Goal: Task Accomplishment & Management: Manage account settings

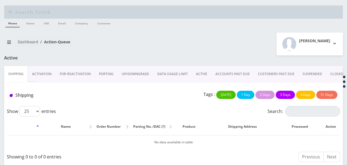
click at [207, 75] on link "ACTIVE" at bounding box center [201, 74] width 19 height 16
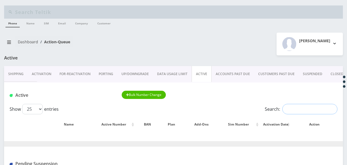
click at [286, 104] on input "Search:" at bounding box center [309, 109] width 55 height 10
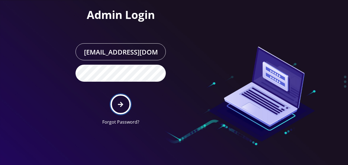
click at [125, 106] on button "submit" at bounding box center [121, 104] width 20 height 20
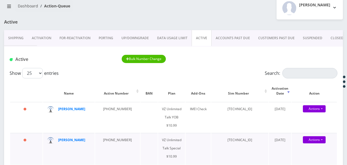
scroll to position [27, 0]
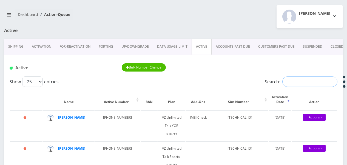
click at [290, 77] on input "Search:" at bounding box center [309, 81] width 55 height 10
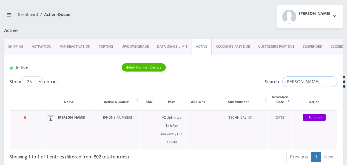
type input "forman"
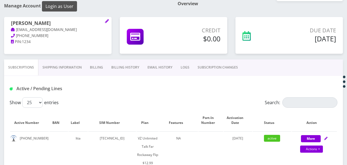
scroll to position [55, 0]
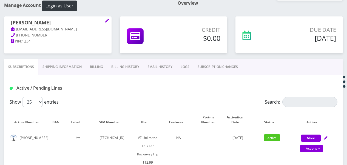
click at [91, 66] on link "Billing" at bounding box center [96, 67] width 21 height 16
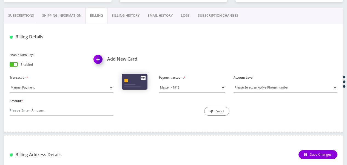
scroll to position [82, 0]
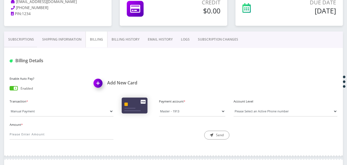
click at [114, 38] on link "Billing History" at bounding box center [125, 39] width 36 height 16
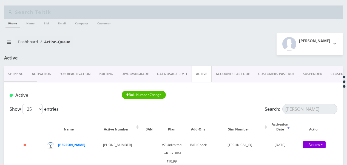
click at [38, 77] on link "Activation" at bounding box center [42, 74] width 28 height 16
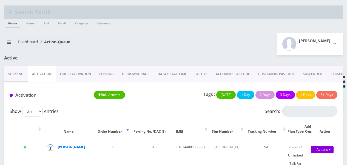
click at [195, 75] on link "ACTIVE" at bounding box center [201, 74] width 19 height 16
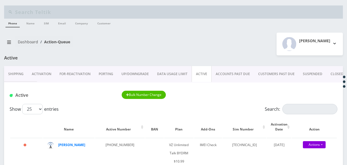
click at [46, 73] on link "Activation" at bounding box center [42, 74] width 28 height 16
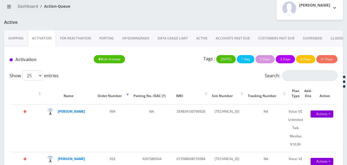
scroll to position [34, 0]
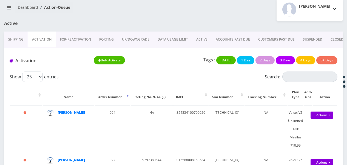
click at [99, 36] on link "PORTING" at bounding box center [106, 39] width 23 height 16
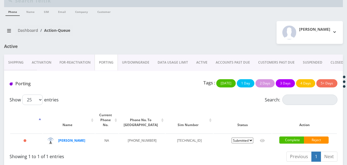
scroll to position [17, 0]
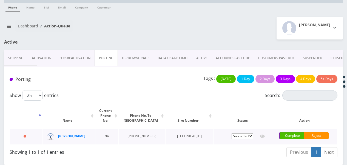
click at [291, 132] on link "Complete" at bounding box center [291, 135] width 25 height 7
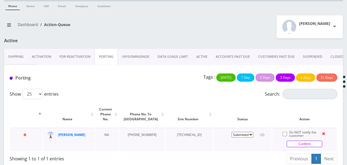
click at [316, 140] on link "Confirm" at bounding box center [304, 143] width 36 height 7
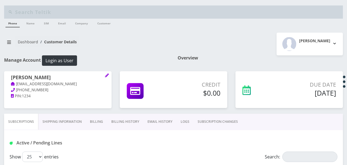
select select "372"
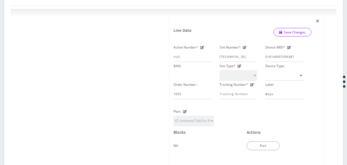
scroll to position [0, 2]
type input "[TECHNICAL_ID]"
click at [303, 31] on link "Save Changes" at bounding box center [292, 32] width 38 height 8
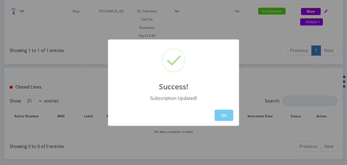
scroll to position [201, 0]
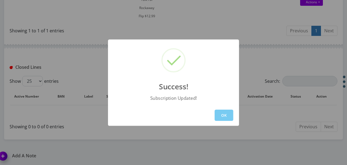
click at [227, 115] on button "OK" at bounding box center [223, 115] width 19 height 11
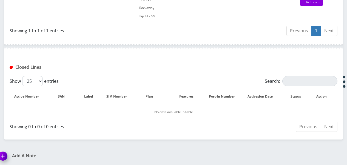
click at [21, 154] on h1 "Add A Note" at bounding box center [84, 155] width 171 height 5
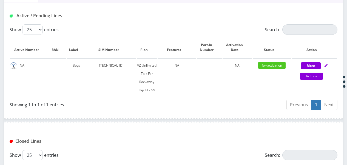
scroll to position [95, 0]
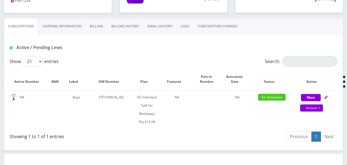
click at [93, 21] on link "Billing" at bounding box center [96, 26] width 21 height 16
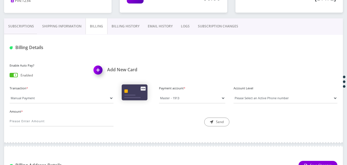
click at [13, 76] on span at bounding box center [14, 75] width 8 height 4
click at [10, 76] on input "checkbox" at bounding box center [10, 76] width 0 height 0
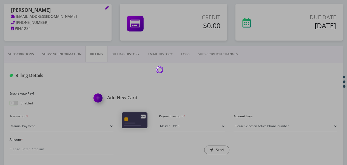
scroll to position [41, 0]
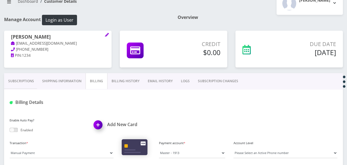
click at [20, 82] on link "Subscriptions" at bounding box center [21, 81] width 34 height 16
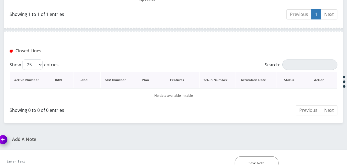
scroll to position [232, 0]
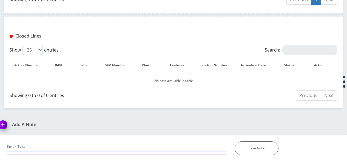
click at [45, 146] on input "text" at bounding box center [116, 146] width 219 height 10
type input "o"
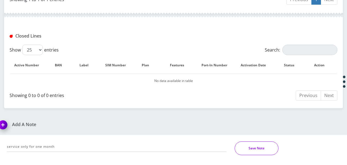
click at [246, 145] on button "Save Note" at bounding box center [256, 148] width 44 height 14
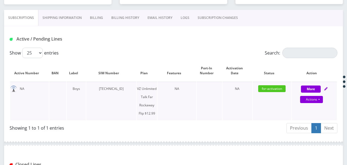
scroll to position [95, 0]
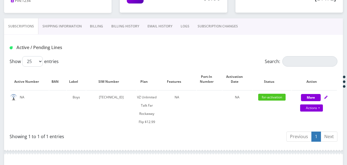
click at [72, 28] on link "Shipping Information" at bounding box center [61, 26] width 47 height 16
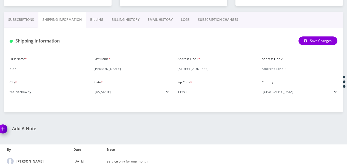
scroll to position [108, 0]
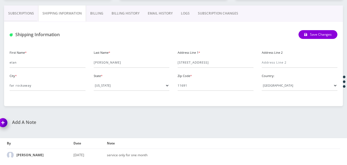
click at [25, 125] on div "Add A Note" at bounding box center [84, 126] width 179 height 13
drag, startPoint x: 7, startPoint y: 118, endPoint x: 9, endPoint y: 123, distance: 5.3
click at [7, 118] on img at bounding box center [4, 124] width 16 height 16
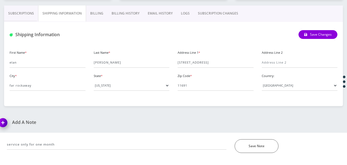
scroll to position [139, 0]
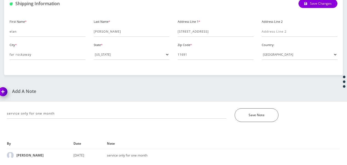
click at [88, 120] on div "service only for one month *Please Enter Note" at bounding box center [117, 115] width 228 height 14
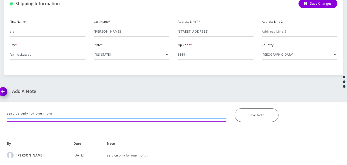
drag, startPoint x: 135, startPoint y: 114, endPoint x: 0, endPoint y: 103, distance: 135.7
click at [0, 103] on html "Phone Name SIM Email Company Customer Action Queues Support Email Template Emai…" at bounding box center [173, 13] width 347 height 305
type input "[TECHNICAL_ID]"
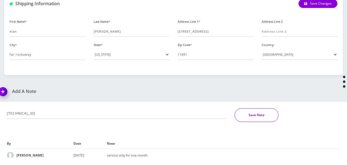
click at [263, 116] on button "Save Note" at bounding box center [256, 115] width 44 height 14
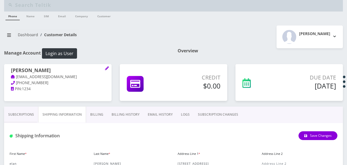
scroll to position [0, 0]
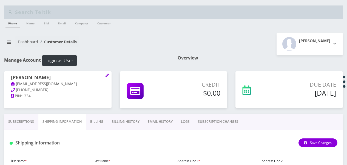
click at [20, 121] on link "Subscriptions" at bounding box center [21, 122] width 34 height 16
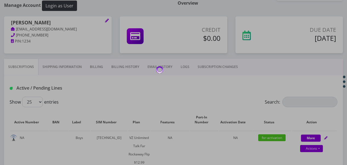
scroll to position [82, 0]
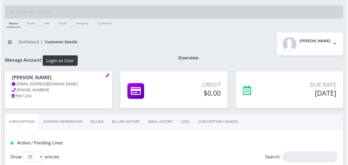
scroll to position [82, 0]
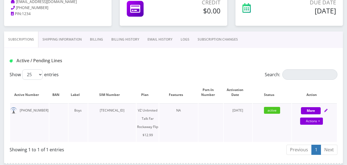
click at [317, 116] on div "More Actions Suspend Close Get Usage Swap Sim Confirm" at bounding box center [314, 114] width 45 height 16
select select "372"
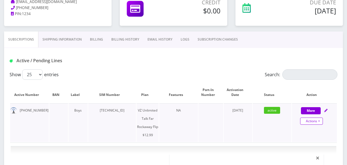
click at [317, 117] on link "Actions" at bounding box center [311, 120] width 23 height 7
select select "372"
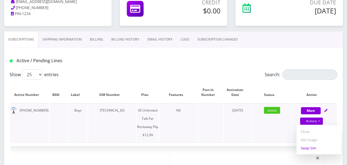
click at [310, 145] on link "Swap Sim" at bounding box center [318, 148] width 45 height 8
select select "372"
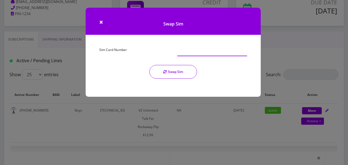
click at [192, 51] on input "Sim Card Number" at bounding box center [212, 51] width 70 height 10
click at [123, 126] on div "× Swap Sim Sim Card Number Swap Sim" at bounding box center [174, 82] width 348 height 165
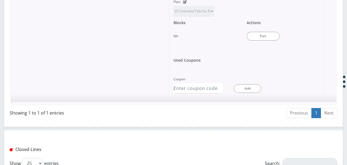
scroll to position [461, 0]
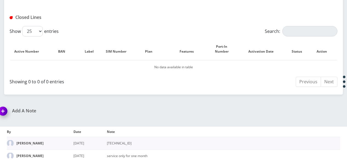
drag, startPoint x: 107, startPoint y: 143, endPoint x: 146, endPoint y: 140, distance: 39.6
click at [146, 140] on td "89148000009458576891" at bounding box center [223, 143] width 233 height 13
drag, startPoint x: 146, startPoint y: 140, endPoint x: 140, endPoint y: 142, distance: 6.4
copy td "89148000009458576891"
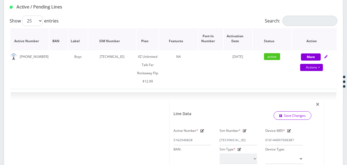
scroll to position [132, 0]
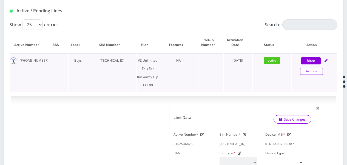
click at [320, 73] on link "Actions" at bounding box center [311, 71] width 23 height 7
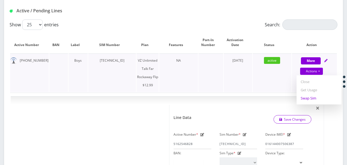
click at [313, 97] on link "Swap Sim" at bounding box center [318, 98] width 45 height 8
select select "372"
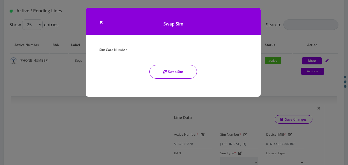
paste input "89148000009458576891"
type input "89148000009458576891"
click at [178, 72] on button "Swap Sim" at bounding box center [173, 72] width 48 height 14
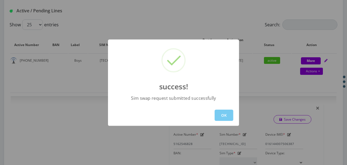
click at [221, 115] on button "OK" at bounding box center [223, 115] width 19 height 11
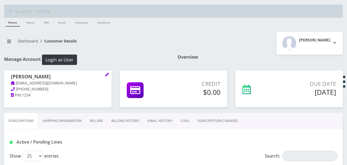
scroll to position [0, 0]
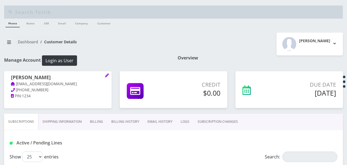
click at [195, 120] on link "SUBSCRIPTION CHANGES" at bounding box center [217, 122] width 48 height 16
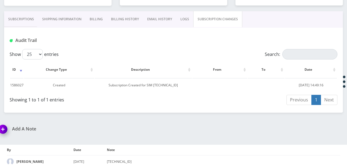
scroll to position [94, 0]
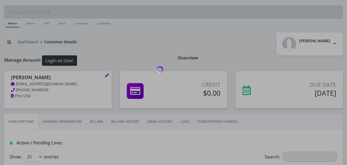
scroll to position [94, 0]
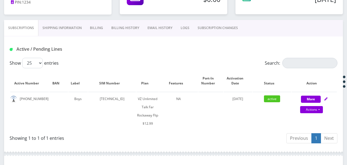
click at [216, 33] on link "SUBSCRIPTION CHANGES" at bounding box center [217, 28] width 48 height 16
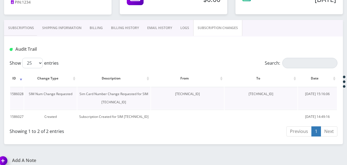
drag, startPoint x: 243, startPoint y: 94, endPoint x: 279, endPoint y: 94, distance: 36.7
click at [279, 94] on td "89148000009458576891" at bounding box center [260, 98] width 73 height 22
copy td "89148000009458576891"
click at [13, 20] on link "Subscriptions" at bounding box center [21, 28] width 34 height 16
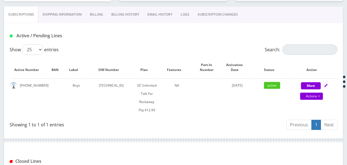
scroll to position [82, 0]
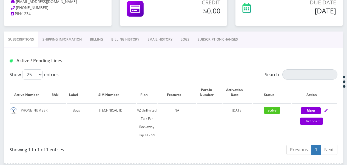
click at [223, 41] on link "SUBSCRIPTION CHANGES" at bounding box center [217, 39] width 48 height 16
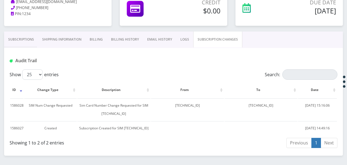
click at [24, 44] on link "Subscriptions" at bounding box center [21, 39] width 34 height 16
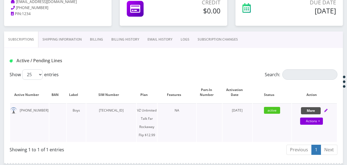
click at [312, 110] on button "More" at bounding box center [311, 110] width 20 height 7
select select "372"
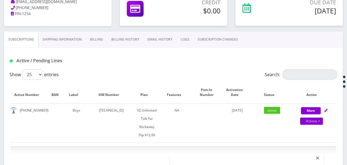
click at [214, 39] on link "SUBSCRIPTION CHANGES" at bounding box center [217, 39] width 48 height 16
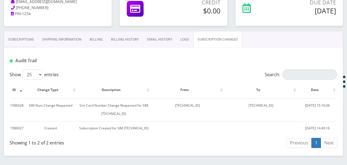
click at [33, 46] on link "Subscriptions" at bounding box center [21, 39] width 34 height 16
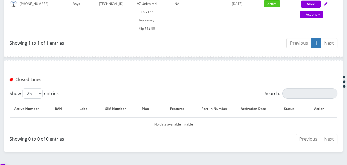
scroll to position [164, 0]
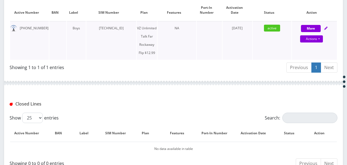
click at [314, 24] on div "More Actions Suspend Close Get Usage Swap Sim Confirm" at bounding box center [314, 32] width 45 height 16
select select "372"
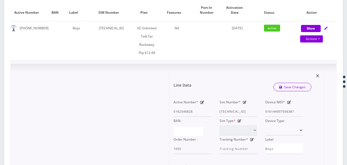
click at [243, 102] on icon at bounding box center [245, 101] width 4 height 3
click at [278, 106] on div "Active Number * 5162546828 Sim Number * 89148000011835956192 Device IMEI * 0161…" at bounding box center [238, 126] width 138 height 56
paste input "09458576891"
type input "89148000009458576891"
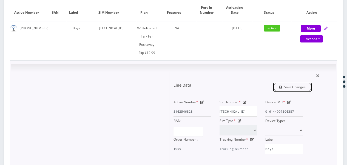
click at [287, 88] on link "Save Changes" at bounding box center [292, 87] width 38 height 8
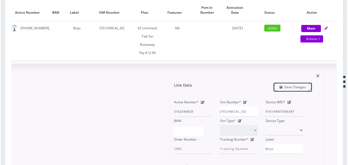
scroll to position [0, 0]
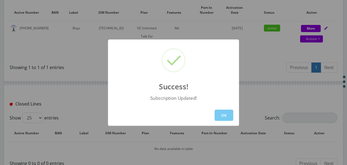
click at [223, 110] on button "OK" at bounding box center [223, 115] width 19 height 11
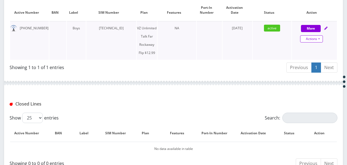
click at [320, 38] on link "Actions" at bounding box center [311, 38] width 23 height 7
select select "372"
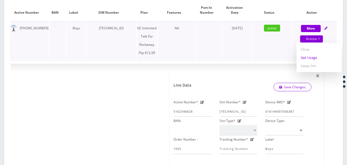
click at [312, 60] on link "Get Usage" at bounding box center [318, 57] width 45 height 8
select select "372"
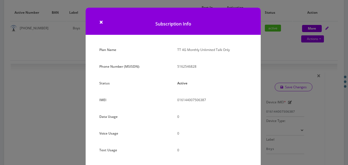
click at [279, 101] on div "× Subscription Info Plan Name TT 4G Monthly Unlimited Talk Only Phone Number (M…" at bounding box center [174, 82] width 348 height 165
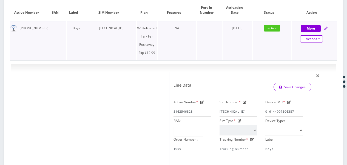
click at [321, 41] on link "Actions" at bounding box center [311, 38] width 23 height 7
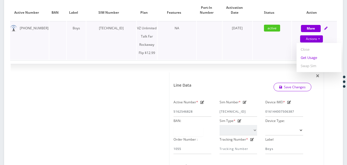
click at [311, 56] on link "Get Usage" at bounding box center [318, 57] width 45 height 8
select select "372"
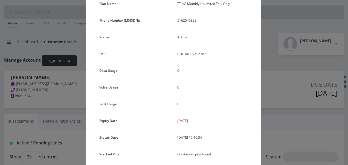
scroll to position [67, 0]
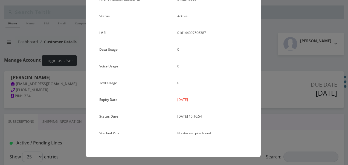
click at [296, 94] on div "× Subscription Info Plan Name TT 4G Monthly Unlimited Talk Only Phone Number (M…" at bounding box center [174, 82] width 348 height 165
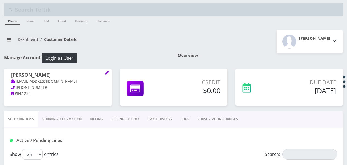
scroll to position [0, 0]
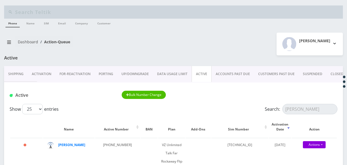
scroll to position [27, 0]
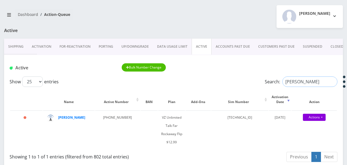
drag, startPoint x: 305, startPoint y: 79, endPoint x: 283, endPoint y: 80, distance: 22.2
click at [271, 78] on label "Search: [PERSON_NAME]" at bounding box center [300, 81] width 73 height 10
click at [335, 81] on input "[PERSON_NAME]" at bounding box center [309, 81] width 55 height 10
click at [333, 81] on input "[PERSON_NAME]" at bounding box center [309, 81] width 55 height 10
click at [332, 82] on input "[PERSON_NAME]" at bounding box center [309, 81] width 55 height 10
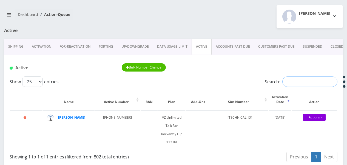
click at [301, 82] on input "Search:" at bounding box center [309, 81] width 55 height 10
type input "[PERSON_NAME]"
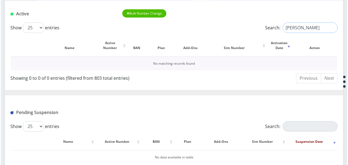
scroll to position [57, 0]
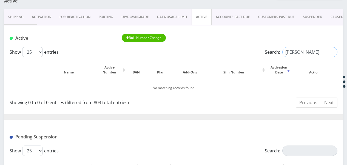
click at [330, 51] on input "[PERSON_NAME]" at bounding box center [309, 52] width 55 height 10
click at [300, 52] on input "Search:" at bounding box center [309, 52] width 55 height 10
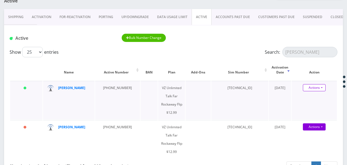
click at [323, 89] on link "Actions" at bounding box center [314, 87] width 23 height 7
click at [314, 105] on link "Get Usage" at bounding box center [318, 106] width 45 height 8
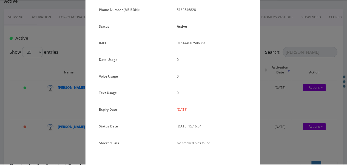
scroll to position [67, 0]
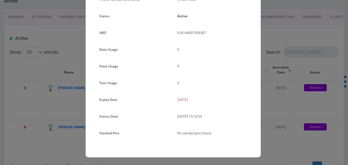
click at [276, 94] on div "× Subscription Info Plan Name TT 4G Monthly Unlimited Talk Only Phone Number (M…" at bounding box center [174, 82] width 348 height 165
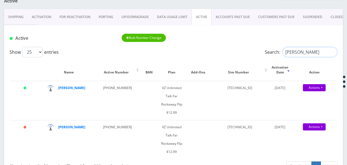
click at [234, 58] on div "Show 25 50 100 250 500 1000 entries Search: forman Name Active Number BAN Plan …" at bounding box center [173, 110] width 338 height 127
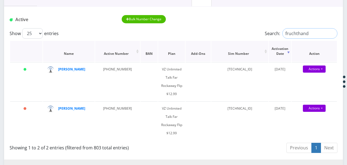
scroll to position [84, 0]
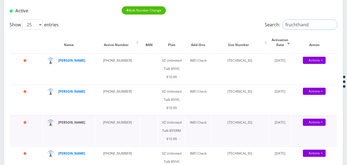
type input "fruchthand"
click at [329, 25] on input "fruchthand" at bounding box center [309, 24] width 55 height 10
click at [330, 25] on input "fruchthand" at bounding box center [309, 24] width 55 height 10
click at [331, 24] on input "fruchthand" at bounding box center [309, 24] width 55 height 10
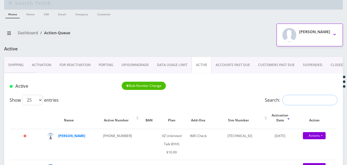
scroll to position [2, 0]
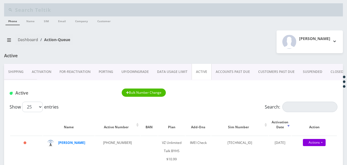
click at [329, 74] on link "CLOSED" at bounding box center [336, 72] width 21 height 16
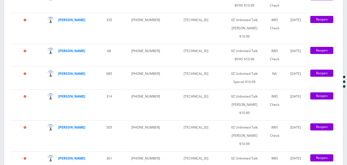
scroll to position [926, 0]
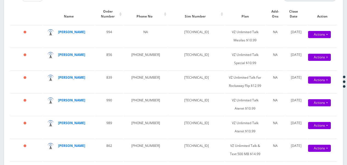
scroll to position [71, 0]
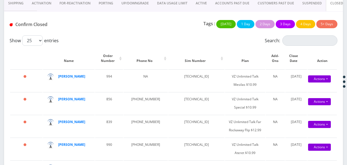
type input "wexl"
click at [295, 42] on input "Search:" at bounding box center [309, 40] width 55 height 10
type input "wexl"
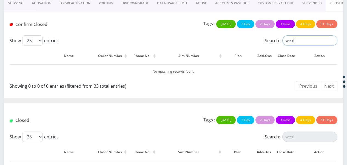
click at [250, 35] on div "Show 25 50 100 250 500 entries Search: wexl" at bounding box center [173, 40] width 327 height 10
click at [333, 41] on input "wexl" at bounding box center [309, 40] width 55 height 10
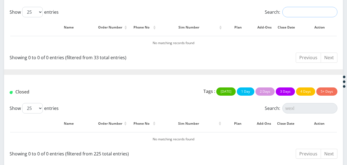
scroll to position [100, 0]
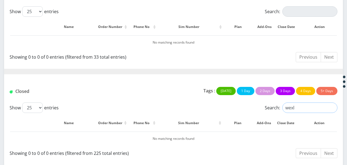
click at [333, 108] on input "wexl" at bounding box center [309, 107] width 55 height 10
type input "wexl"
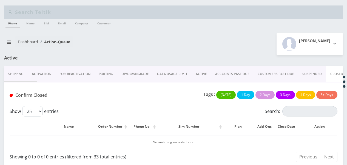
click at [200, 69] on link "ACTIVE" at bounding box center [200, 74] width 19 height 16
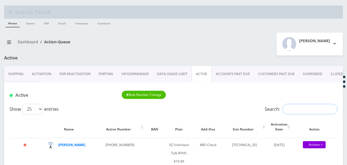
click at [291, 112] on input "Search:" at bounding box center [309, 109] width 55 height 10
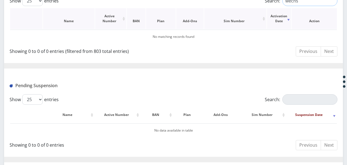
scroll to position [30, 0]
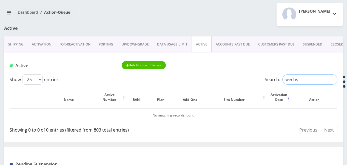
type input "wechs"
click at [329, 43] on link "CLOSED" at bounding box center [336, 44] width 21 height 16
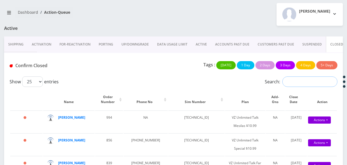
click at [302, 80] on input "Search:" at bounding box center [309, 81] width 55 height 10
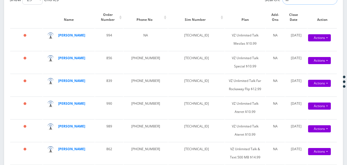
scroll to position [108, 0]
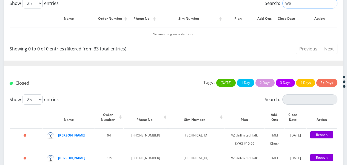
type input "w"
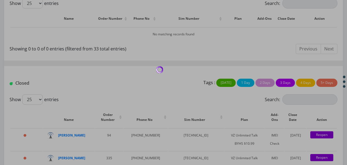
click at [304, 101] on div at bounding box center [173, 82] width 347 height 165
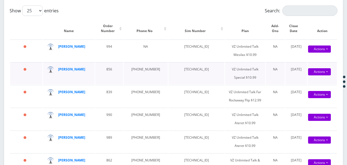
scroll to position [80, 0]
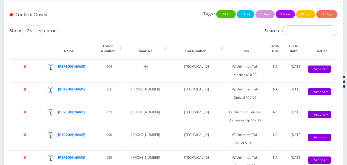
click at [290, 30] on input "Search:" at bounding box center [309, 30] width 55 height 10
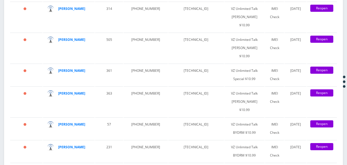
scroll to position [1013, 0]
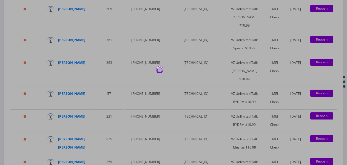
type input "e"
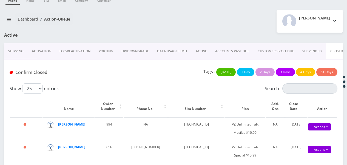
scroll to position [0, 0]
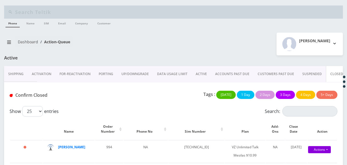
type input "wechs"
click at [205, 75] on link "ACTIVE" at bounding box center [200, 74] width 19 height 16
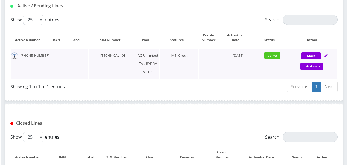
scroll to position [110, 0]
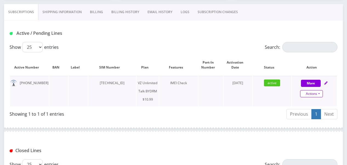
click at [316, 94] on link "Actions" at bounding box center [311, 93] width 23 height 7
select select "469"
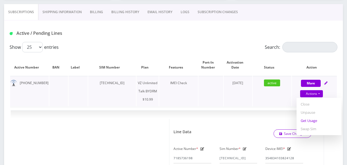
click at [313, 121] on link "Get Usage" at bounding box center [318, 120] width 45 height 8
select select "469"
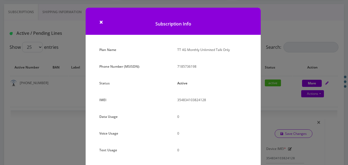
scroll to position [67, 0]
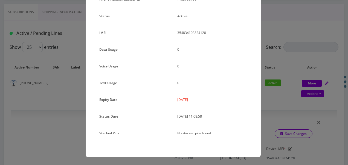
click at [282, 82] on div "× Subscription Info Plan Name TT 4G Monthly Unlimited Talk Only Phone Number (M…" at bounding box center [174, 82] width 348 height 165
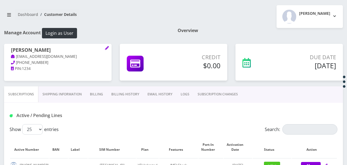
click at [211, 95] on link "SUBSCRIPTION CHANGES" at bounding box center [217, 94] width 48 height 16
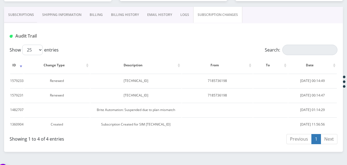
scroll to position [27, 0]
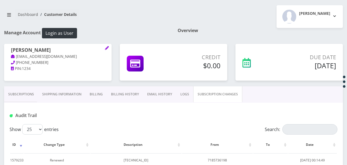
click at [28, 96] on link "Subscriptions" at bounding box center [21, 94] width 34 height 16
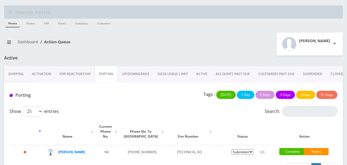
scroll to position [17, 0]
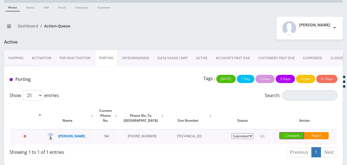
click at [288, 132] on link "Complete" at bounding box center [291, 135] width 25 height 7
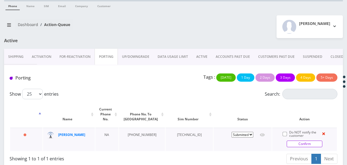
click at [292, 140] on link "Confirm" at bounding box center [304, 143] width 36 height 7
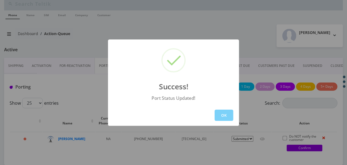
scroll to position [8, 0]
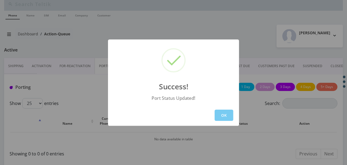
click at [224, 113] on button "OK" at bounding box center [223, 115] width 19 height 11
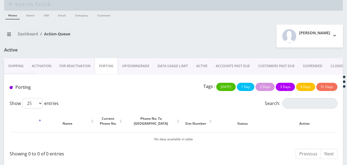
click at [48, 72] on link "Activation" at bounding box center [42, 66] width 28 height 16
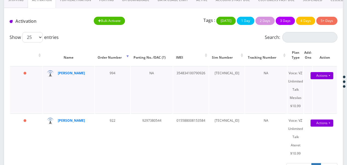
scroll to position [82, 0]
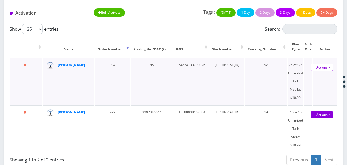
click at [329, 67] on link "Actions" at bounding box center [321, 67] width 23 height 7
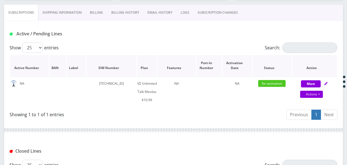
scroll to position [164, 0]
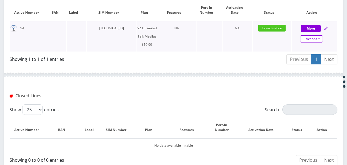
click at [322, 37] on link "Actions" at bounding box center [311, 38] width 23 height 7
select select "468"
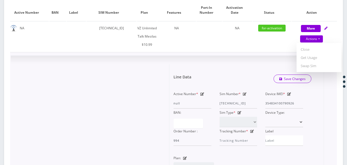
click at [325, 97] on div "× Line Data Save Changes Active Number * null Sim Number * [TECHNICAL_ID] Devic…" at bounding box center [173, 157] width 309 height 186
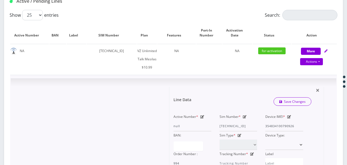
scroll to position [133, 0]
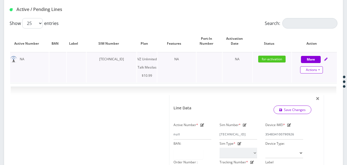
click at [320, 68] on link "Actions" at bounding box center [311, 69] width 23 height 7
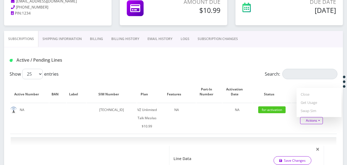
scroll to position [24, 0]
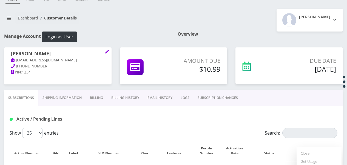
click at [83, 100] on link "Shipping Information" at bounding box center [61, 98] width 47 height 16
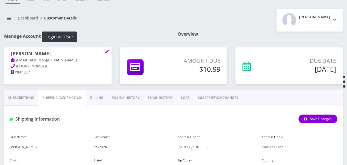
click at [103, 99] on link "Billing" at bounding box center [96, 98] width 21 height 16
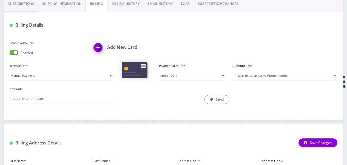
scroll to position [84, 0]
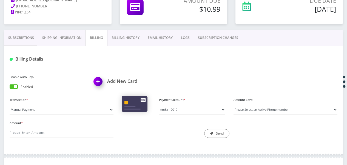
click at [122, 36] on link "Billing History" at bounding box center [125, 38] width 36 height 16
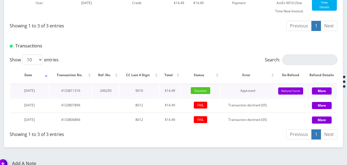
scroll to position [237, 0]
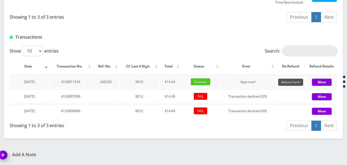
click at [297, 82] on button "Refund Form" at bounding box center [290, 82] width 25 height 7
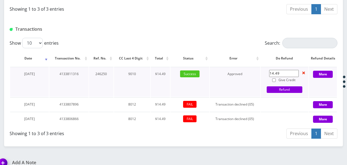
click at [278, 83] on label "Give Credit" at bounding box center [284, 80] width 30 height 6
click at [275, 82] on input "Give Credit" at bounding box center [274, 80] width 4 height 4
checkbox input "true"
click at [280, 93] on link "Refund" at bounding box center [284, 89] width 36 height 7
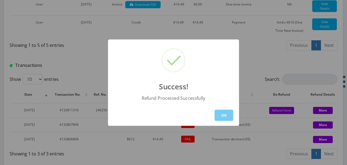
click at [228, 114] on button "OK" at bounding box center [223, 115] width 19 height 11
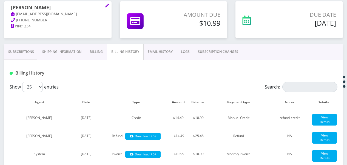
scroll to position [18, 0]
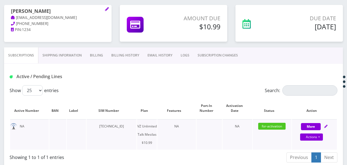
scroll to position [100, 0]
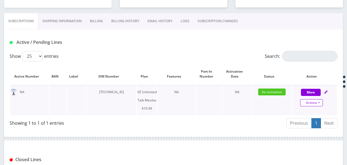
click at [318, 105] on link "Actions" at bounding box center [311, 102] width 23 height 7
select select "468"
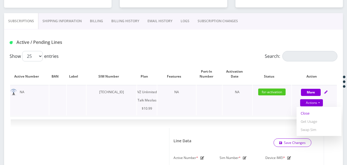
click at [304, 114] on link "Close" at bounding box center [318, 113] width 45 height 8
type input "[DATE]"
select select "468"
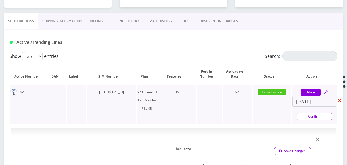
click at [304, 116] on link "Confirm" at bounding box center [314, 116] width 36 height 7
select select "468"
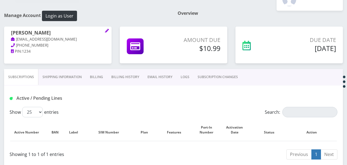
scroll to position [33, 0]
